Goal: Find specific page/section: Find specific page/section

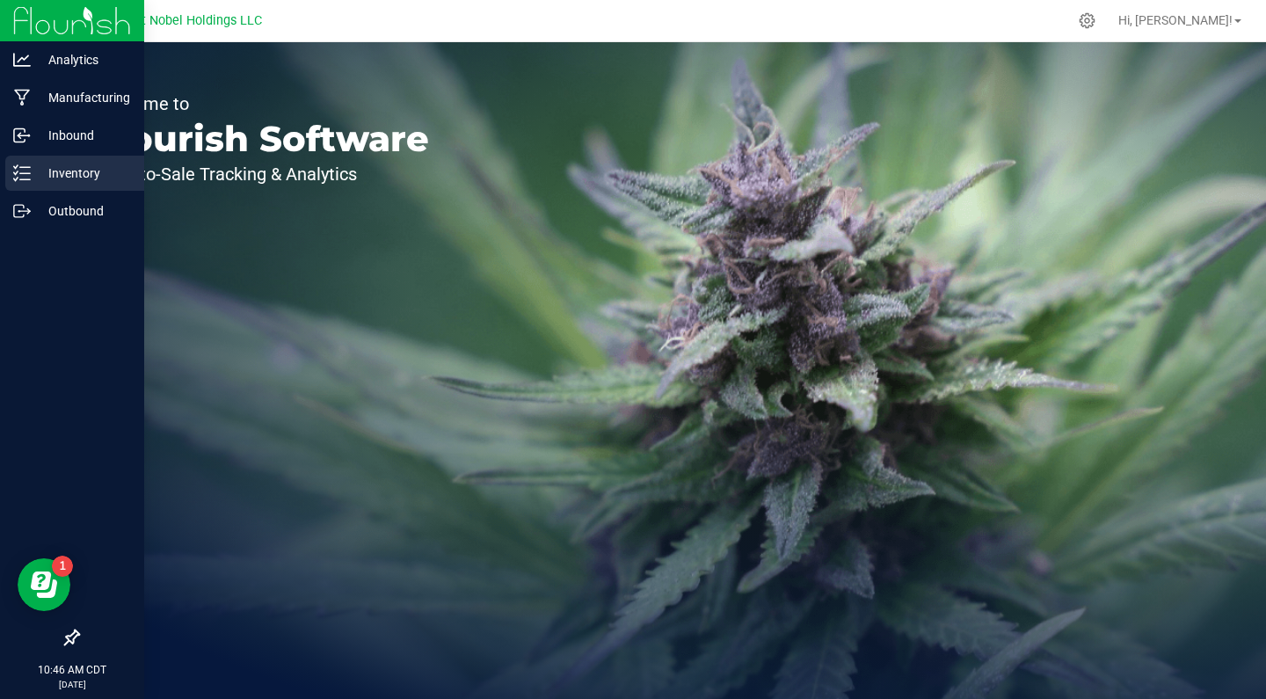
click at [51, 189] on div "Inventory" at bounding box center [74, 173] width 139 height 35
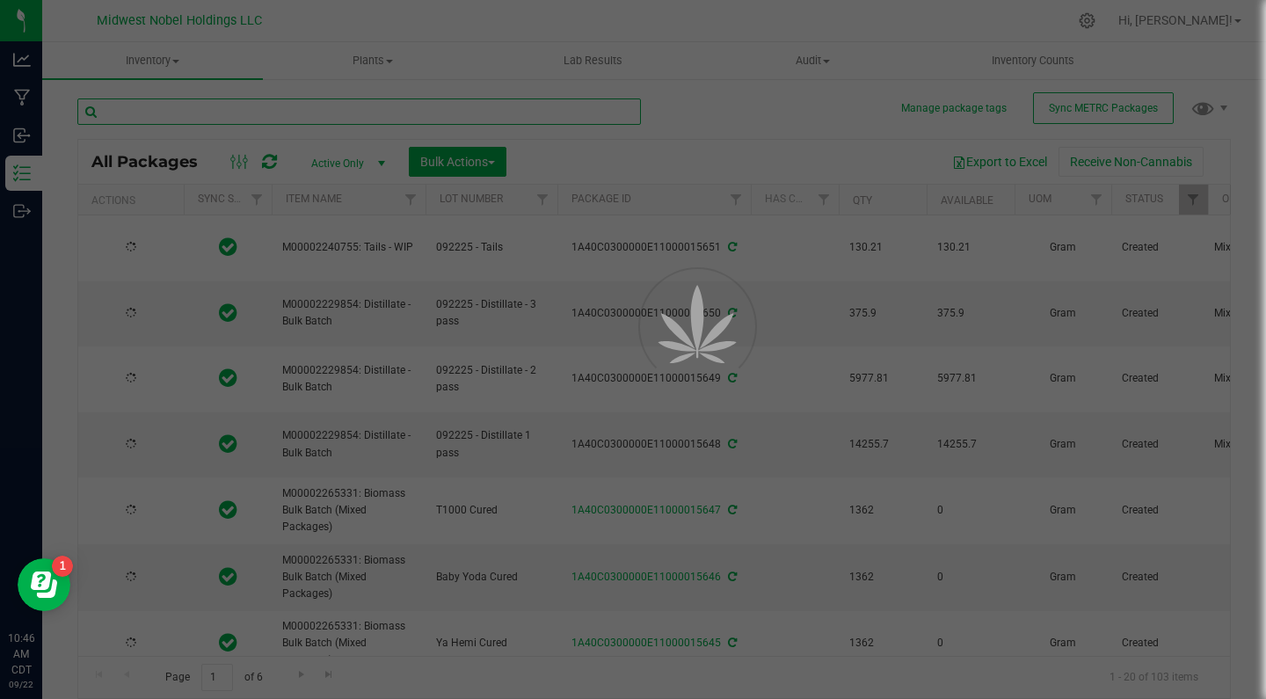
click at [280, 122] on input "text" at bounding box center [359, 111] width 564 height 26
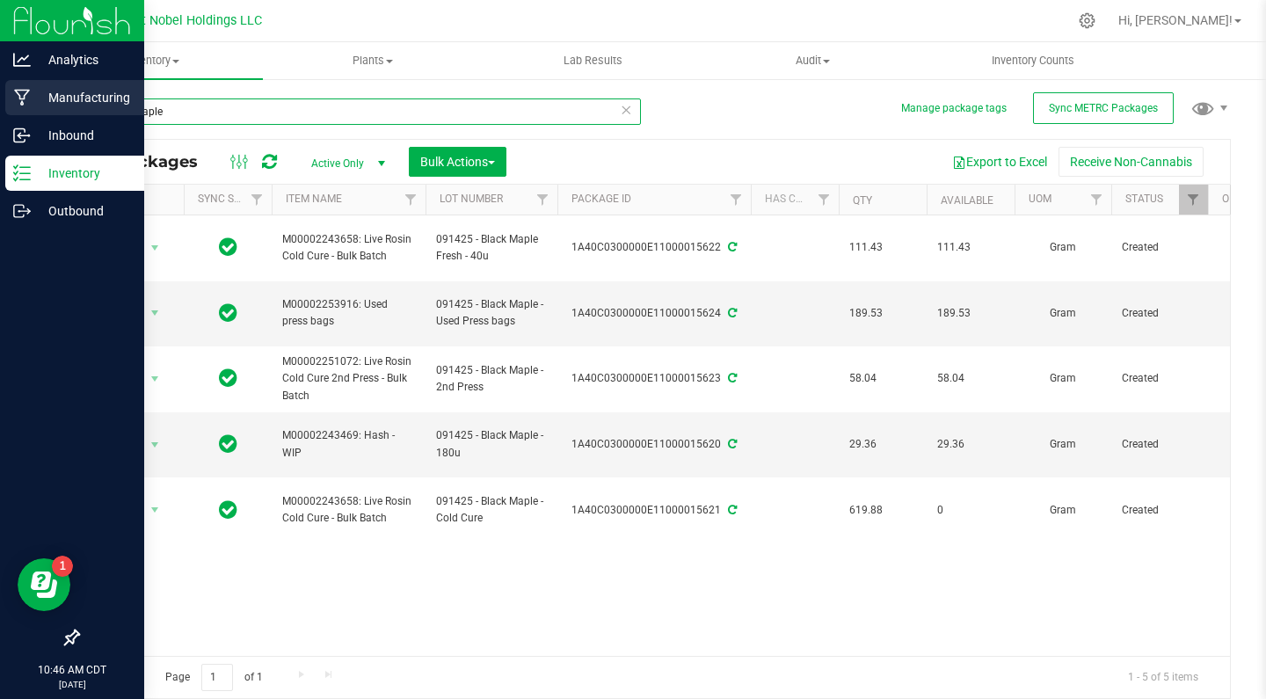
type input "black maple"
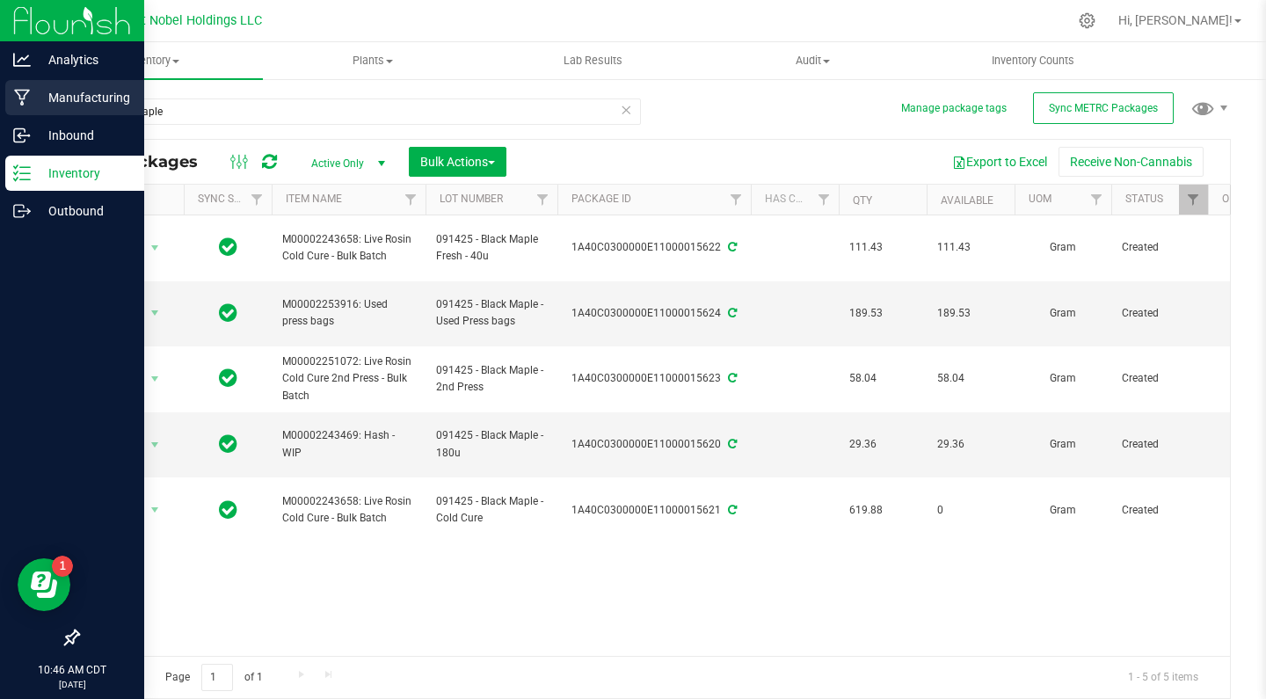
click at [71, 98] on p "Manufacturing" at bounding box center [84, 97] width 106 height 21
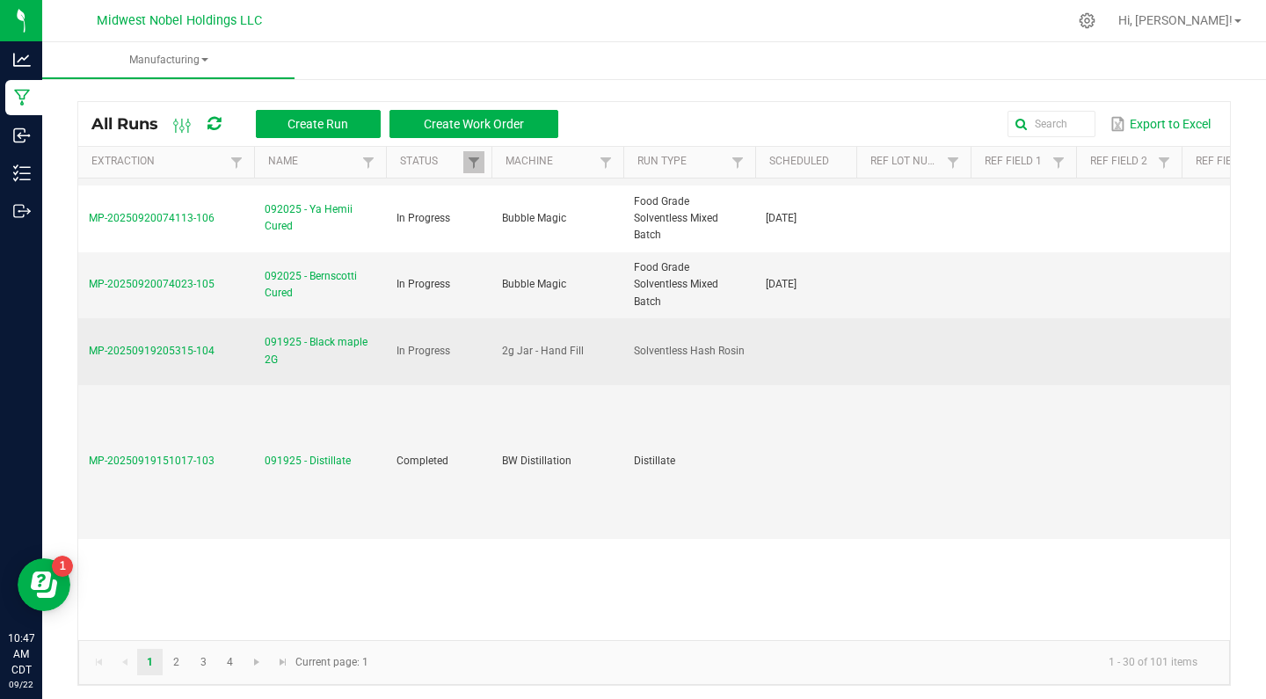
scroll to position [131, 0]
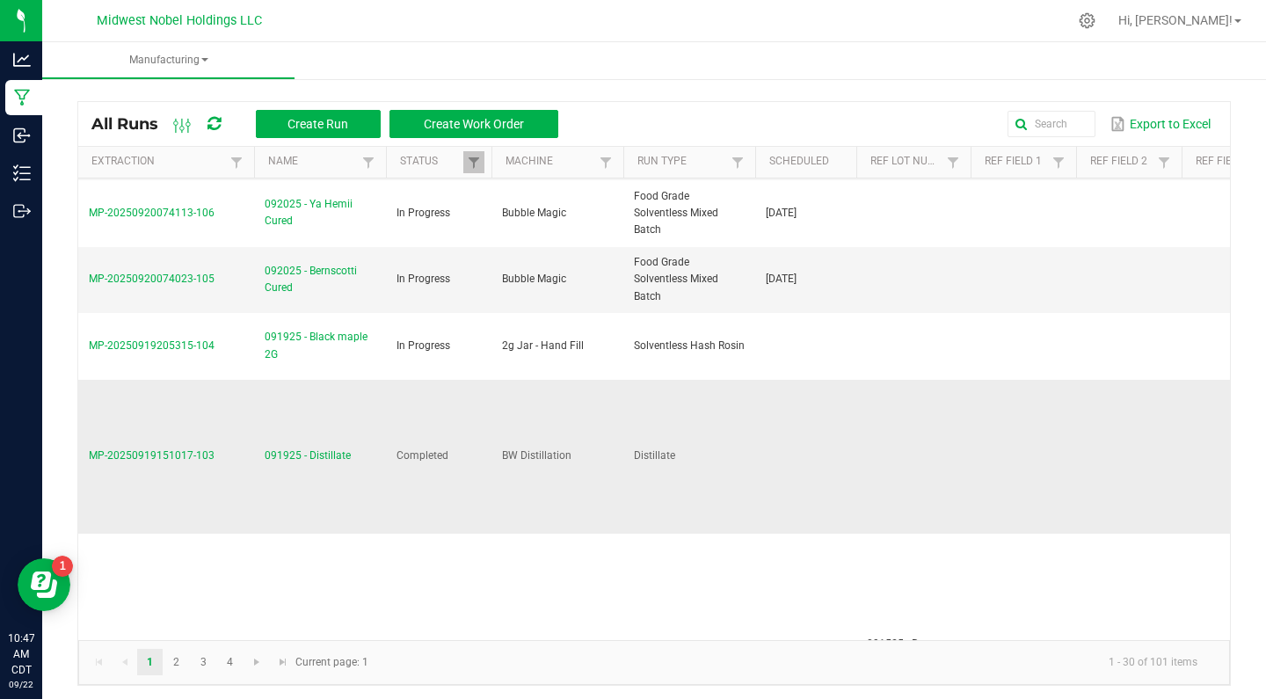
click at [325, 450] on span "091925 - Distillate" at bounding box center [308, 456] width 86 height 17
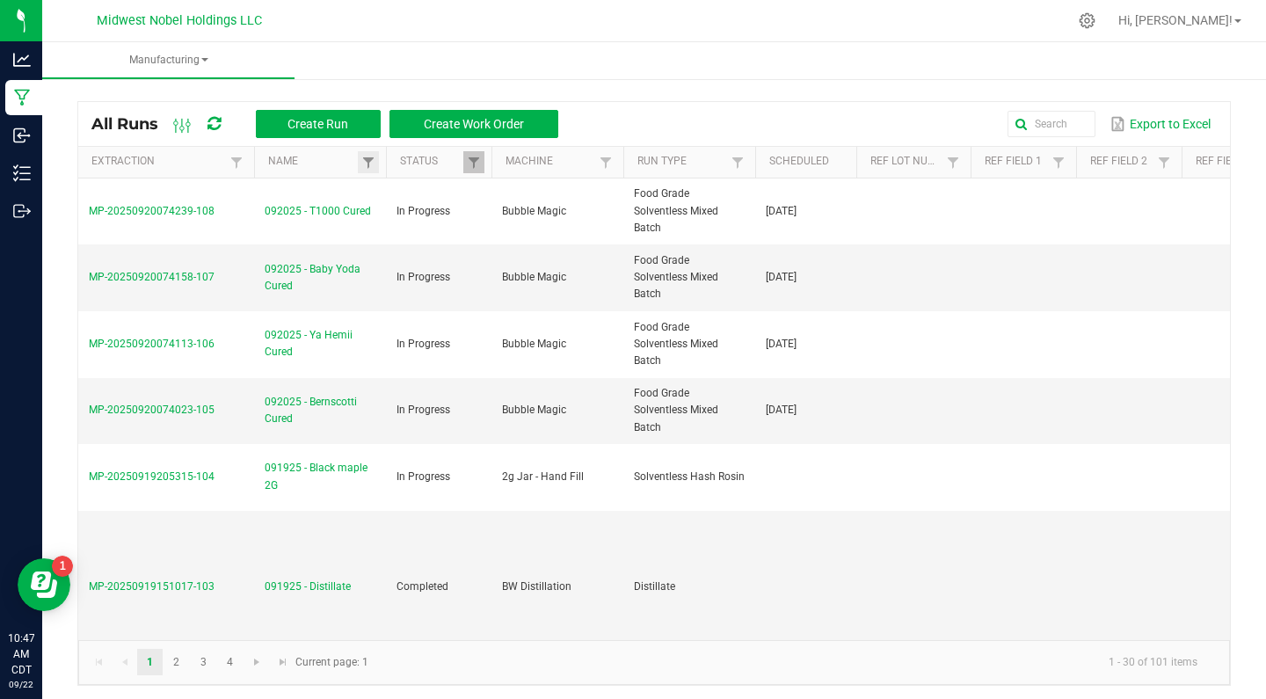
click at [375, 170] on link at bounding box center [368, 162] width 21 height 22
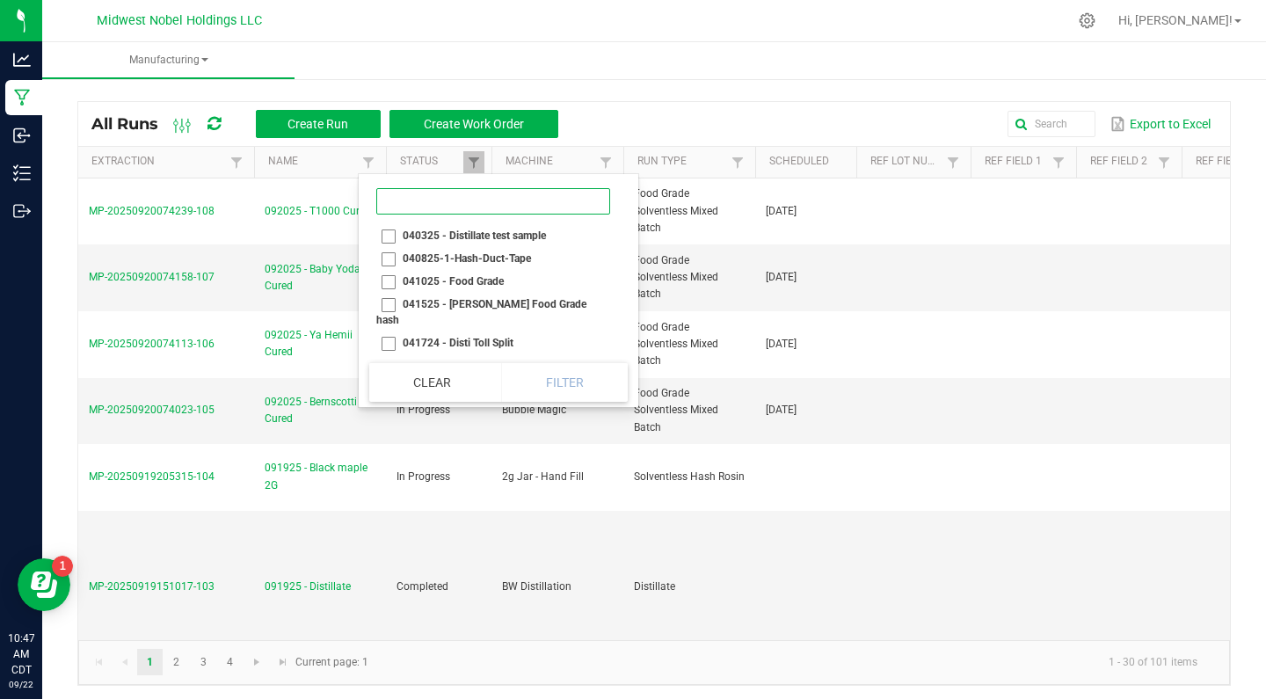
click at [420, 209] on input at bounding box center [493, 201] width 234 height 26
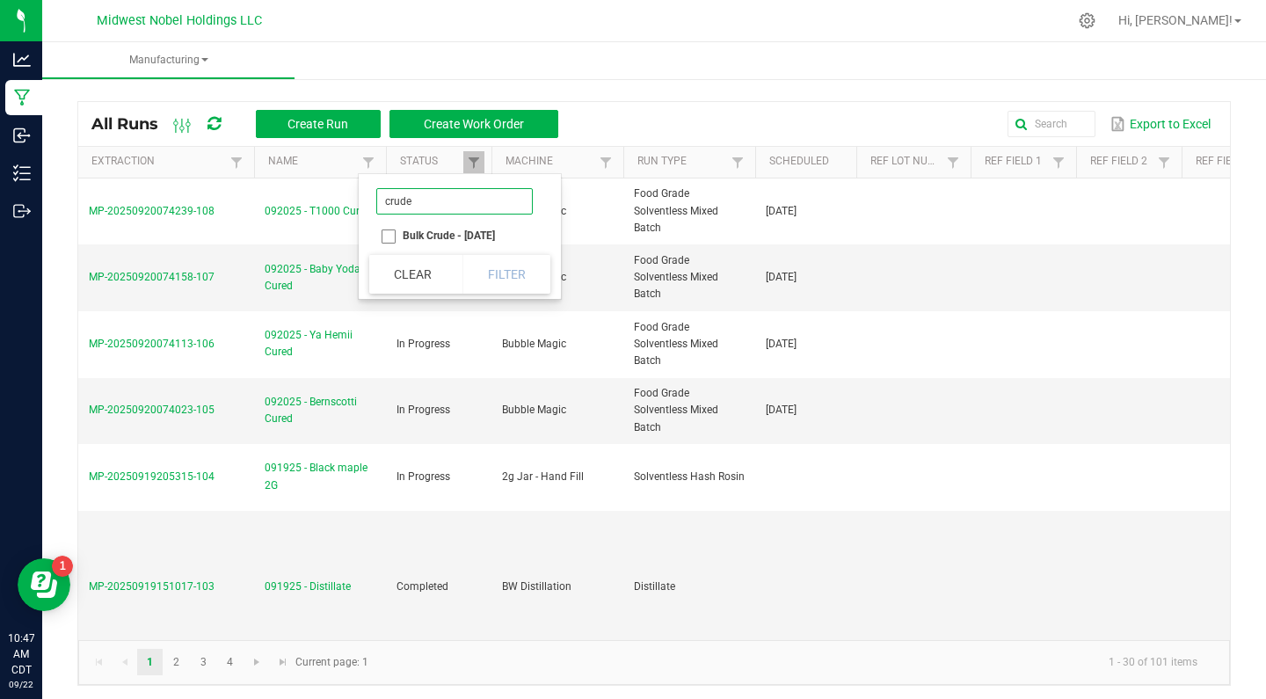
type input "crude"
click at [417, 281] on button "Clear" at bounding box center [412, 274] width 87 height 39
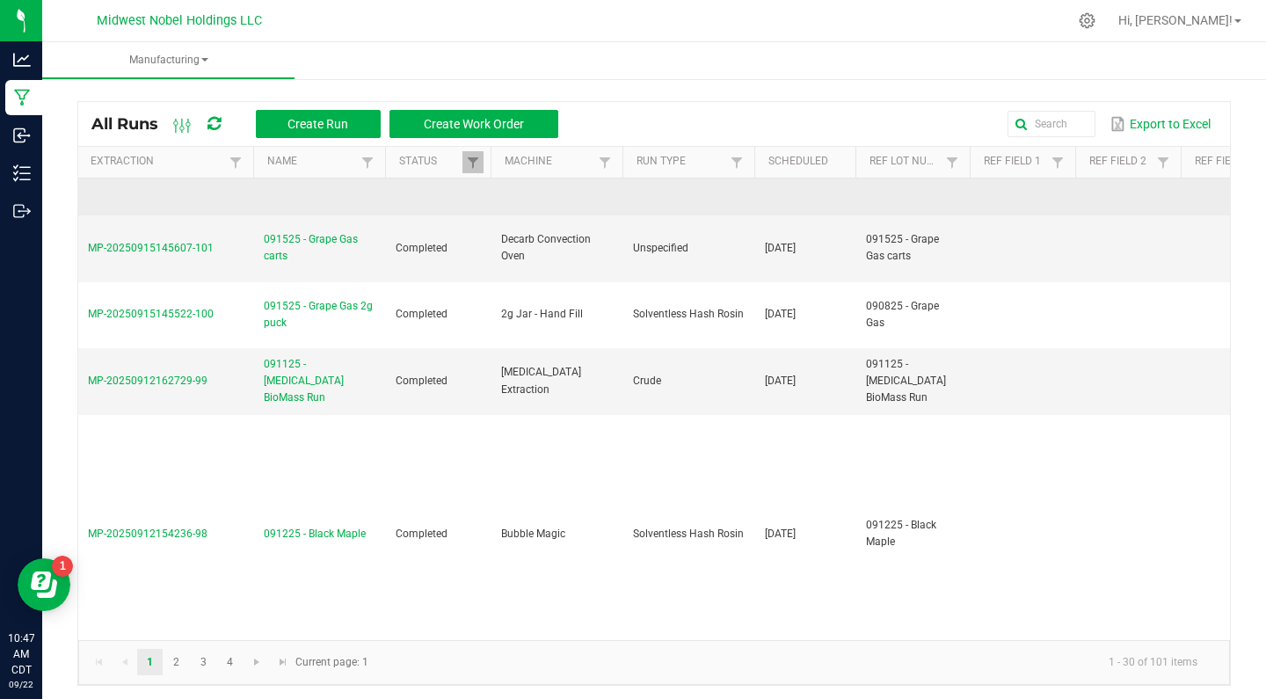
scroll to position [690, 1]
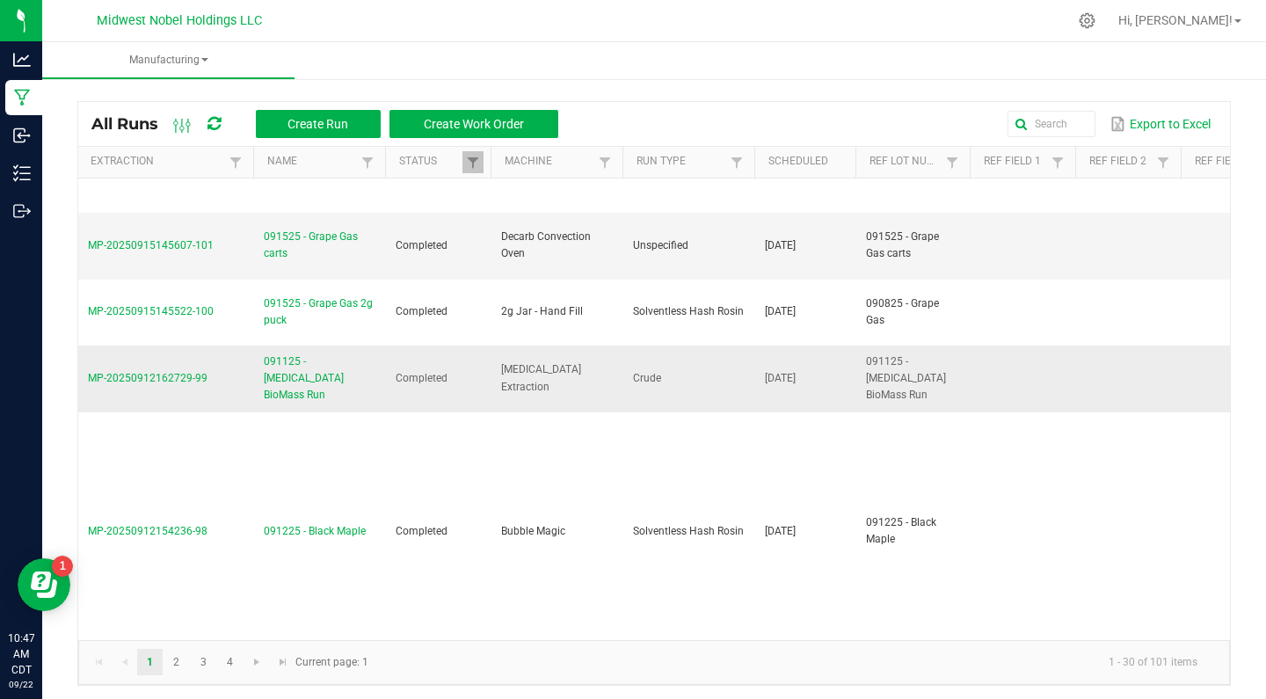
click at [314, 349] on td "091125 - [MEDICAL_DATA] BioMass Run" at bounding box center [319, 379] width 132 height 67
click at [314, 367] on span "091125 - [MEDICAL_DATA] BioMass Run" at bounding box center [319, 378] width 111 height 51
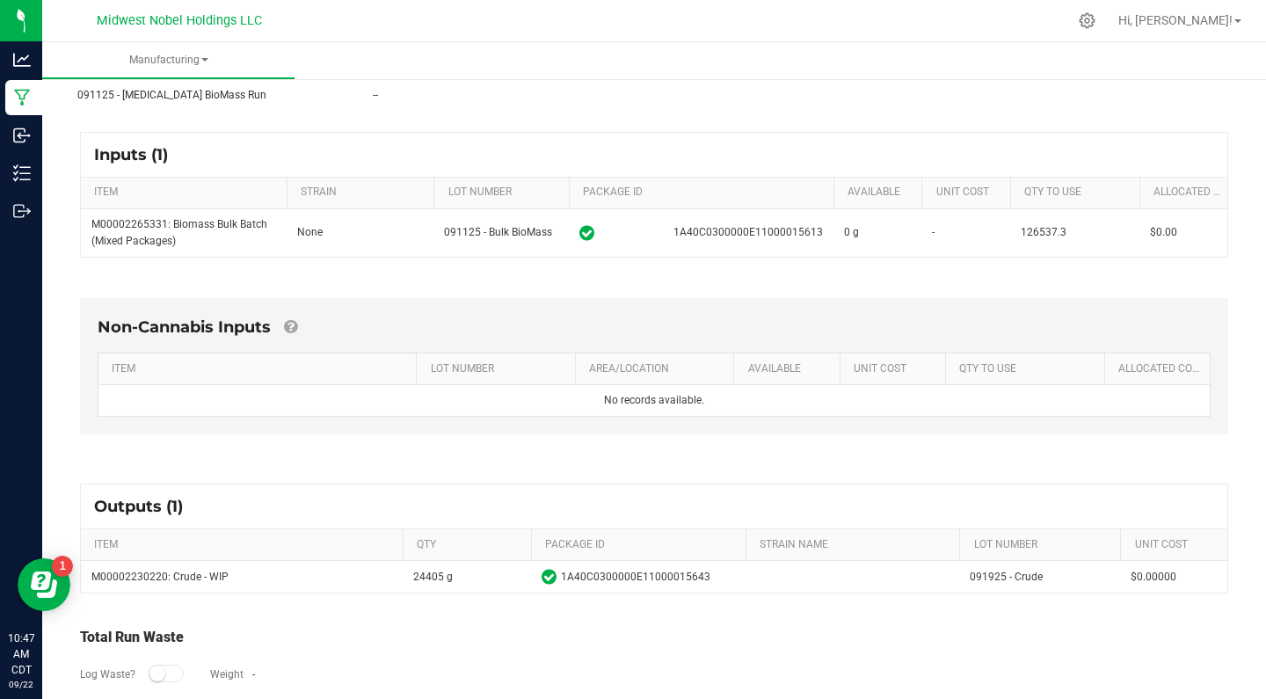
scroll to position [244, 0]
